Goal: Task Accomplishment & Management: Use online tool/utility

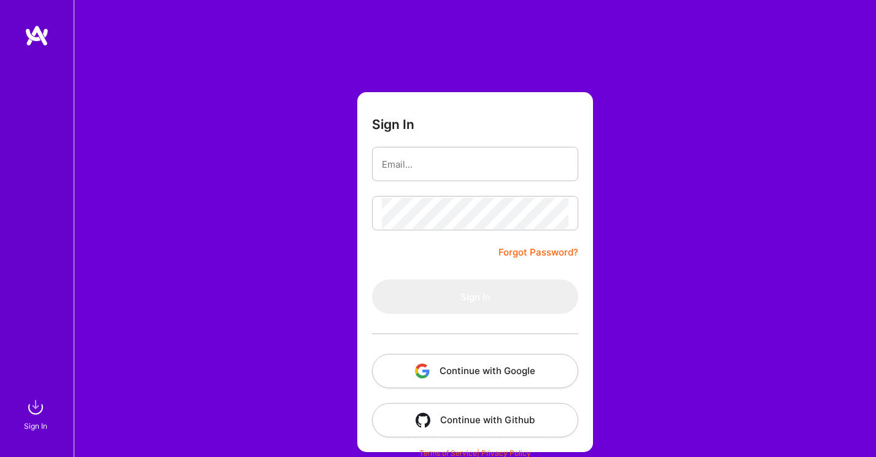
click at [483, 373] on button "Continue with Google" at bounding box center [475, 371] width 206 height 34
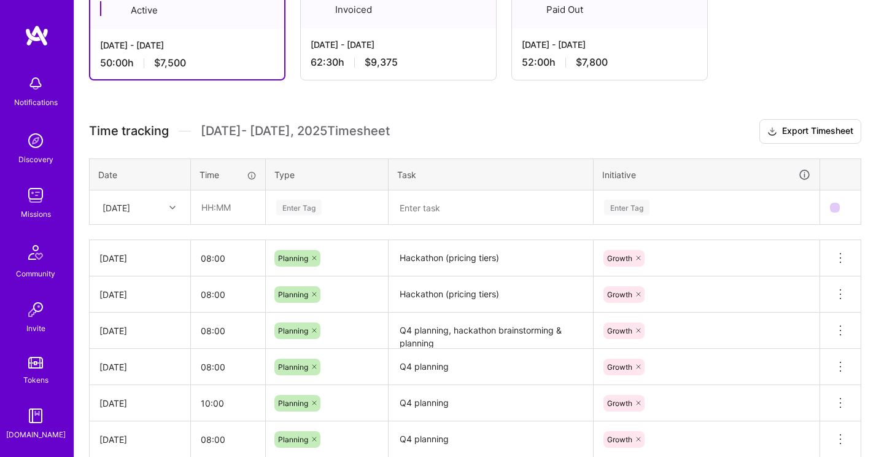
scroll to position [224, 0]
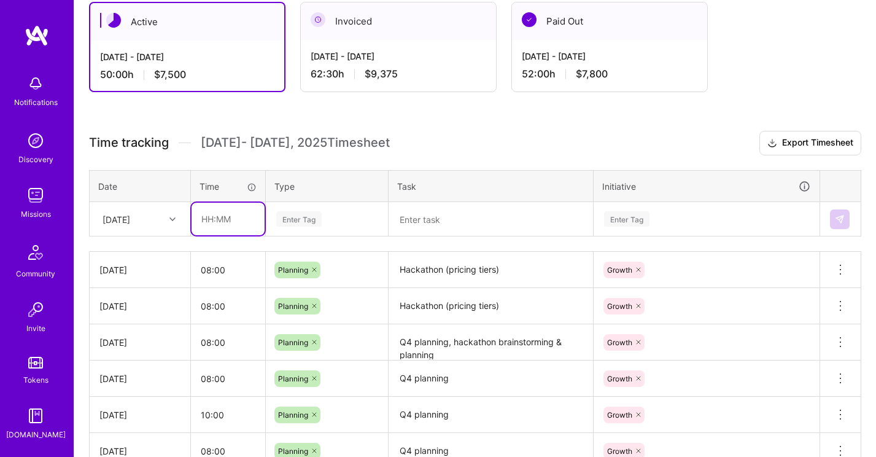
click at [221, 224] on input "text" at bounding box center [228, 219] width 73 height 33
type input "08:00"
click at [303, 213] on div "Enter Tag" at bounding box center [298, 218] width 45 height 19
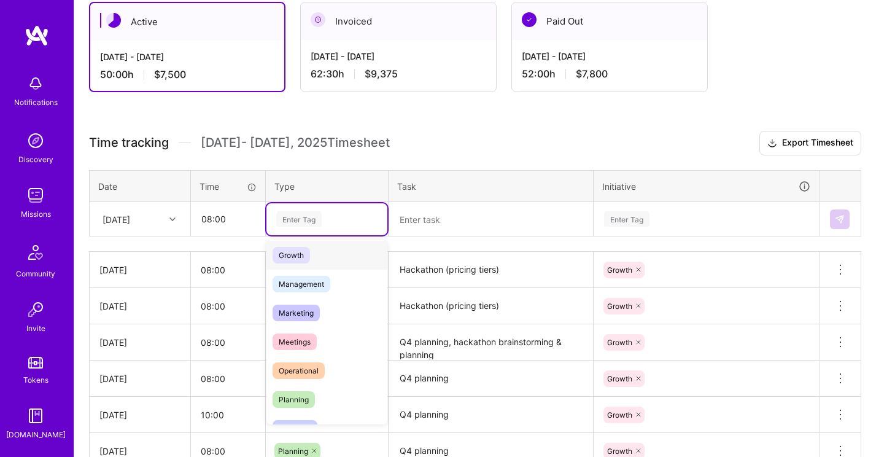
scroll to position [120, 0]
click at [310, 397] on span "Planning" at bounding box center [294, 399] width 42 height 17
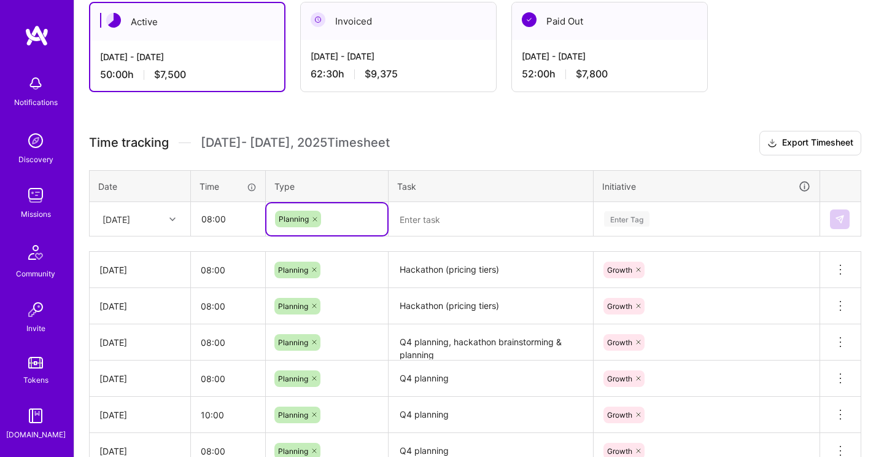
click at [443, 219] on textarea at bounding box center [491, 219] width 202 height 32
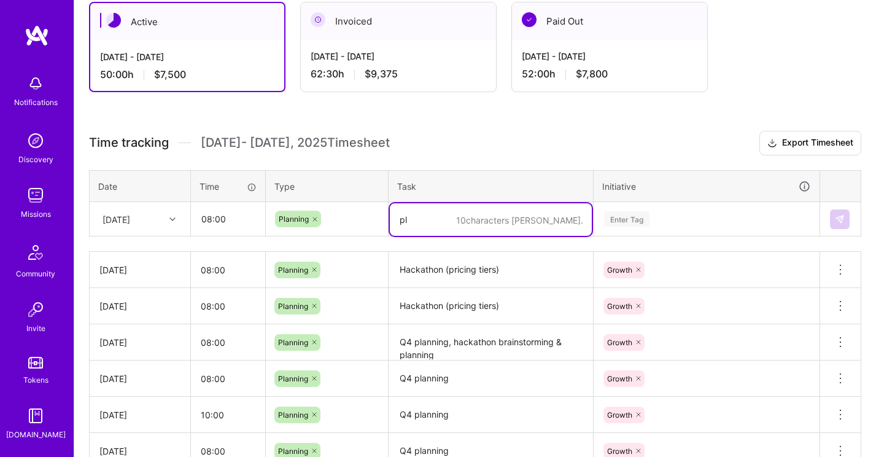
type textarea "p"
type textarea "Sprint planning"
click at [644, 222] on div "Enter Tag" at bounding box center [626, 218] width 45 height 19
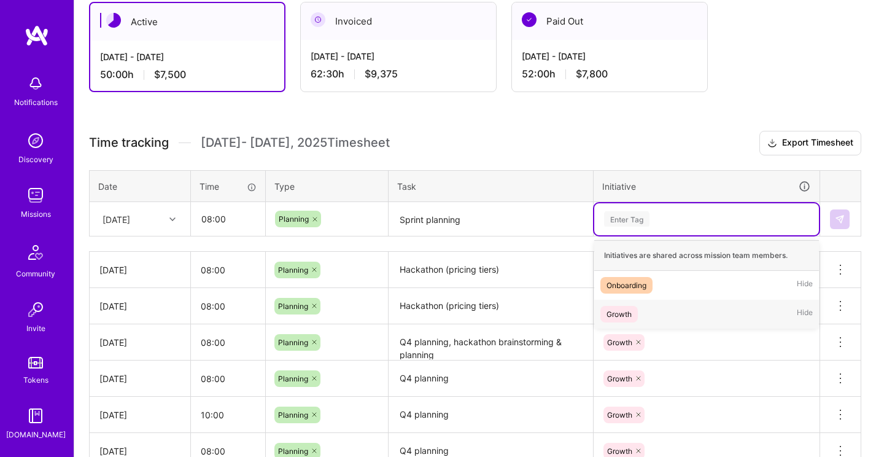
click at [644, 309] on div "Growth Hide" at bounding box center [707, 314] width 225 height 29
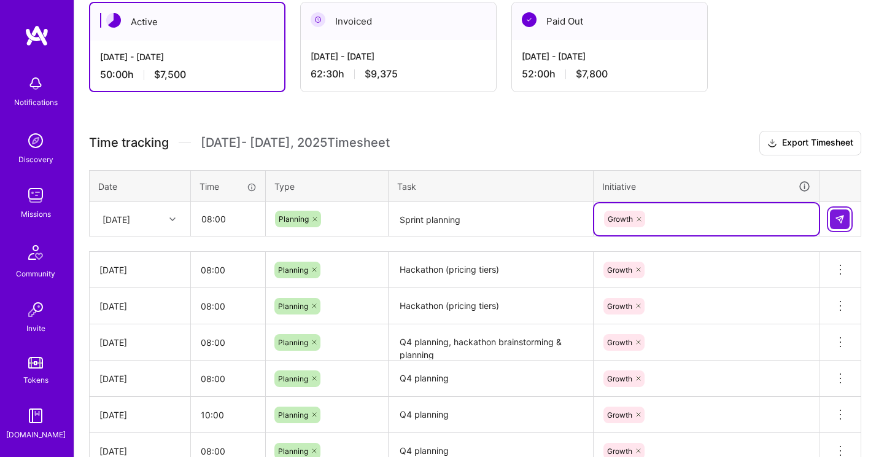
click at [842, 216] on img at bounding box center [840, 219] width 10 height 10
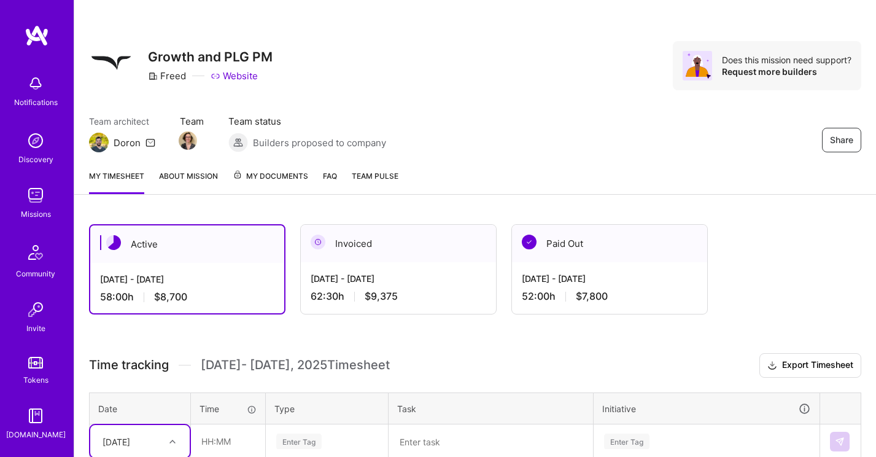
scroll to position [0, 0]
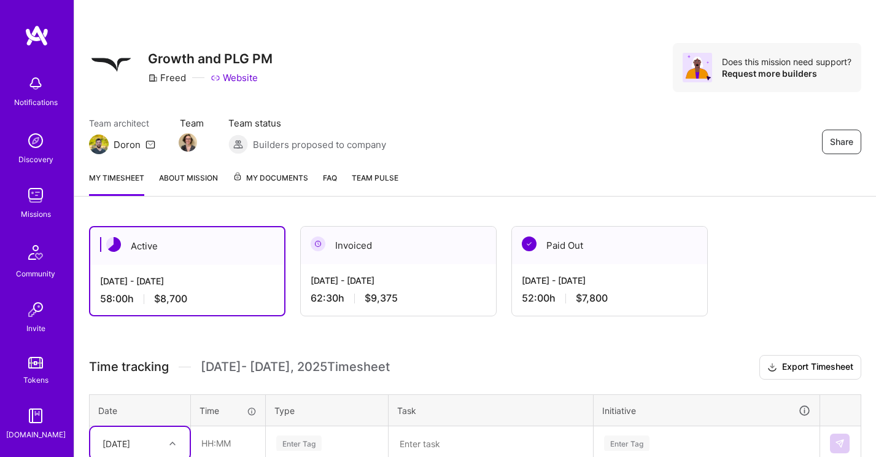
click at [34, 193] on img at bounding box center [35, 195] width 25 height 25
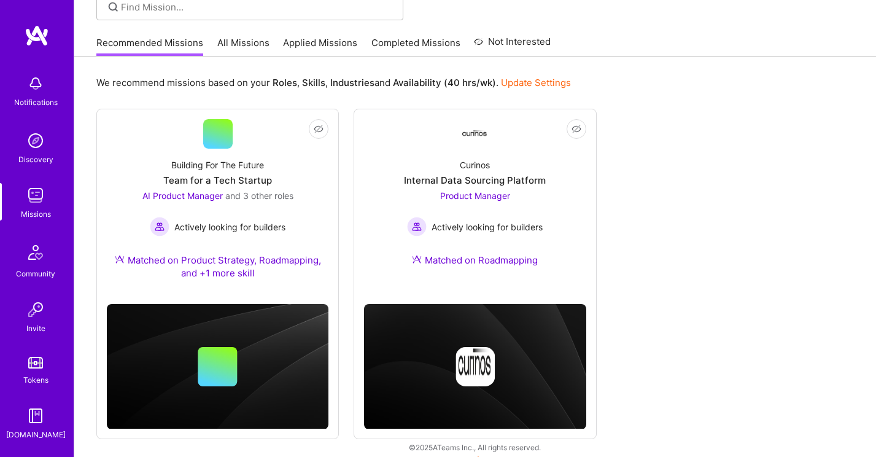
scroll to position [110, 0]
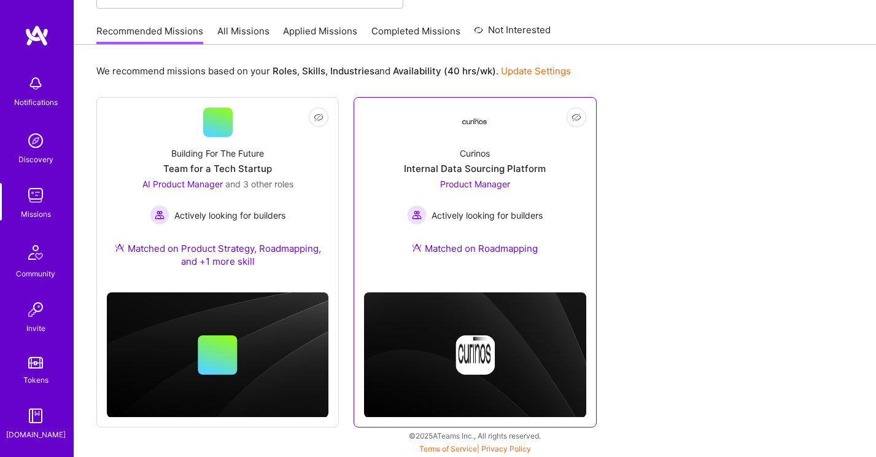
click at [547, 184] on div "Curinos Internal Data Sourcing Platform Product Manager Actively looking for bu…" at bounding box center [475, 203] width 222 height 133
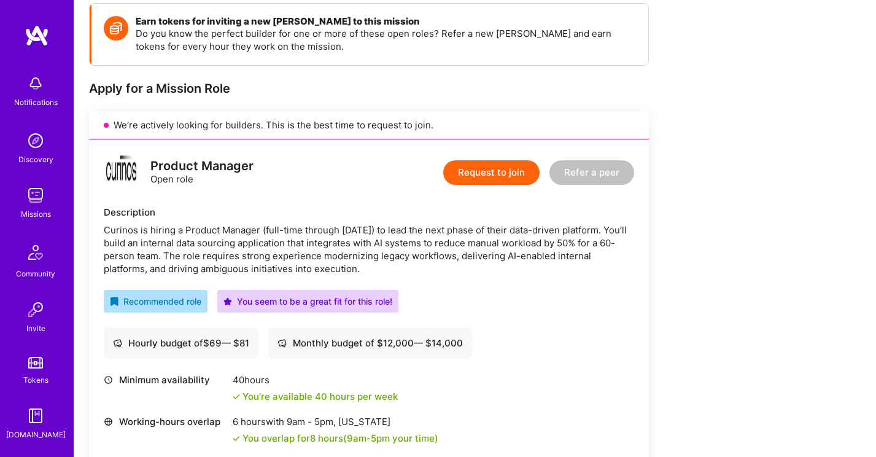
scroll to position [179, 0]
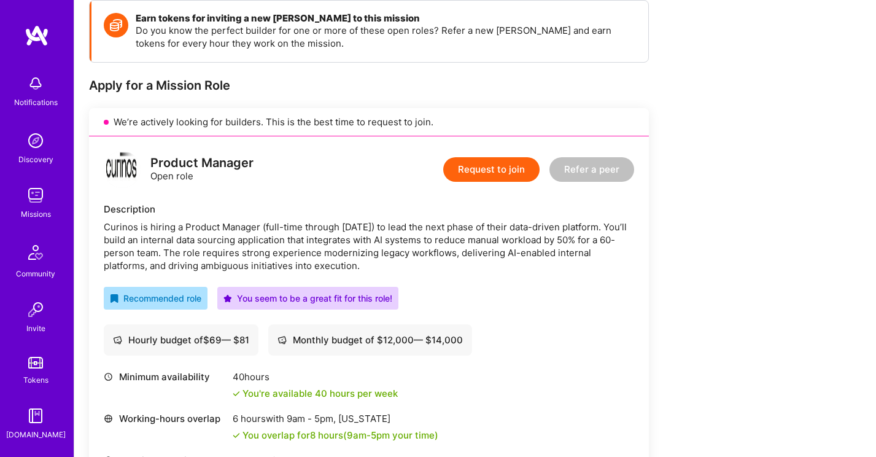
click at [33, 200] on img at bounding box center [35, 195] width 25 height 25
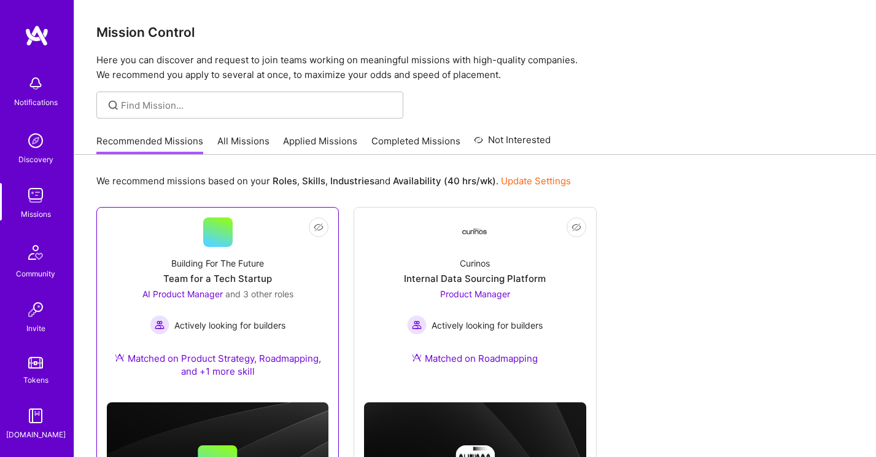
click at [293, 281] on div "Building For The Future Team for a Tech Startup AI Product Manager and 3 other …" at bounding box center [218, 320] width 222 height 146
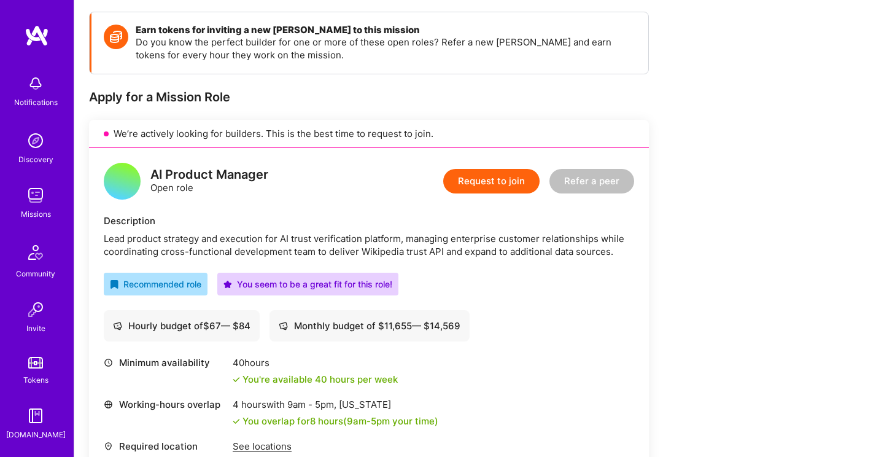
scroll to position [217, 0]
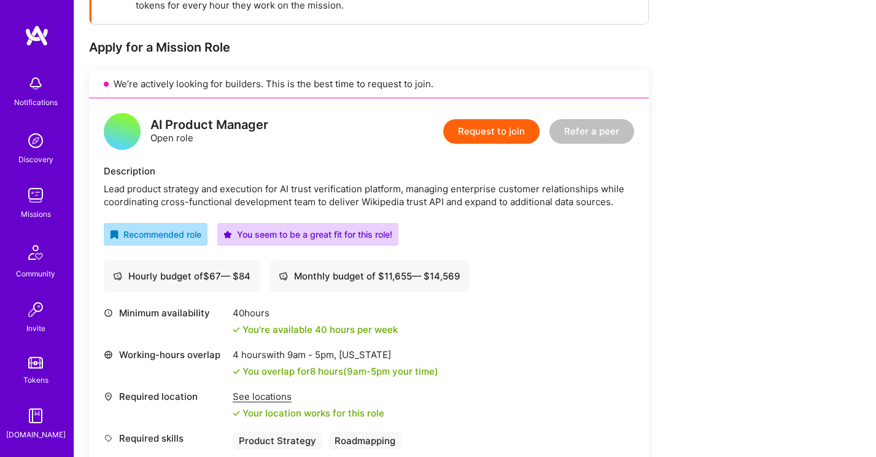
click at [36, 185] on img at bounding box center [35, 195] width 25 height 25
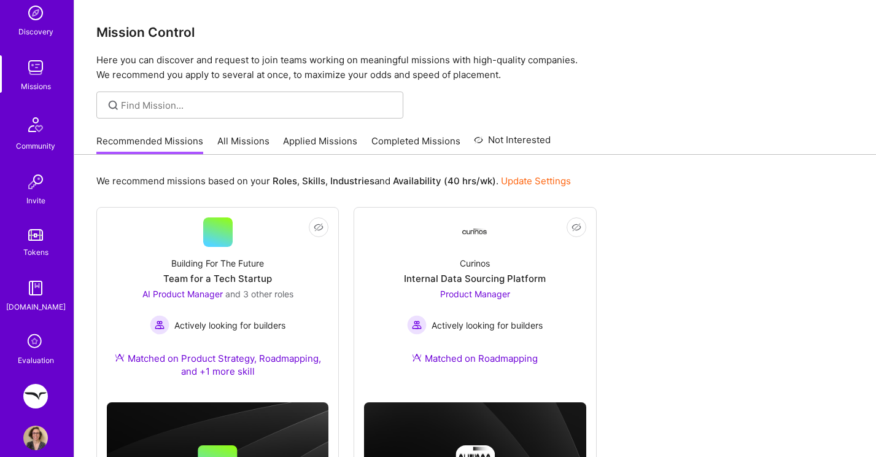
scroll to position [145, 0]
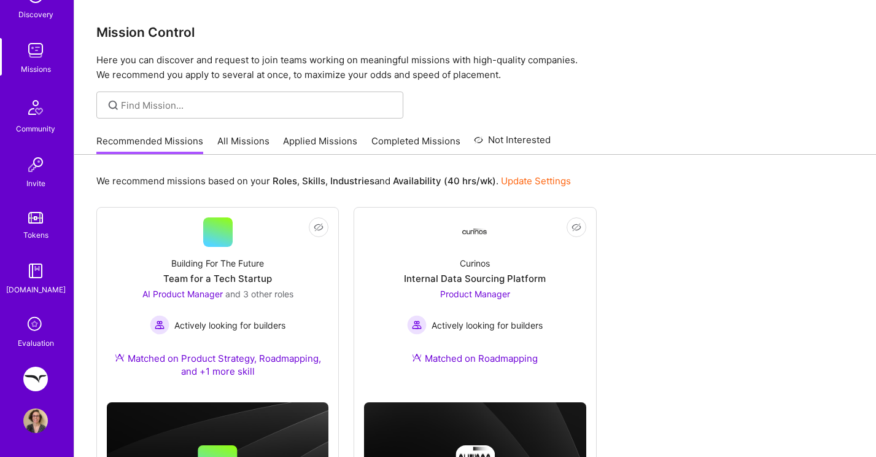
click at [39, 364] on div "Notifications Discovery Missions Community Invite Tokens [DOMAIN_NAME] Evaluati…" at bounding box center [37, 228] width 74 height 457
click at [37, 379] on img at bounding box center [35, 379] width 25 height 25
